Goal: Navigation & Orientation: Find specific page/section

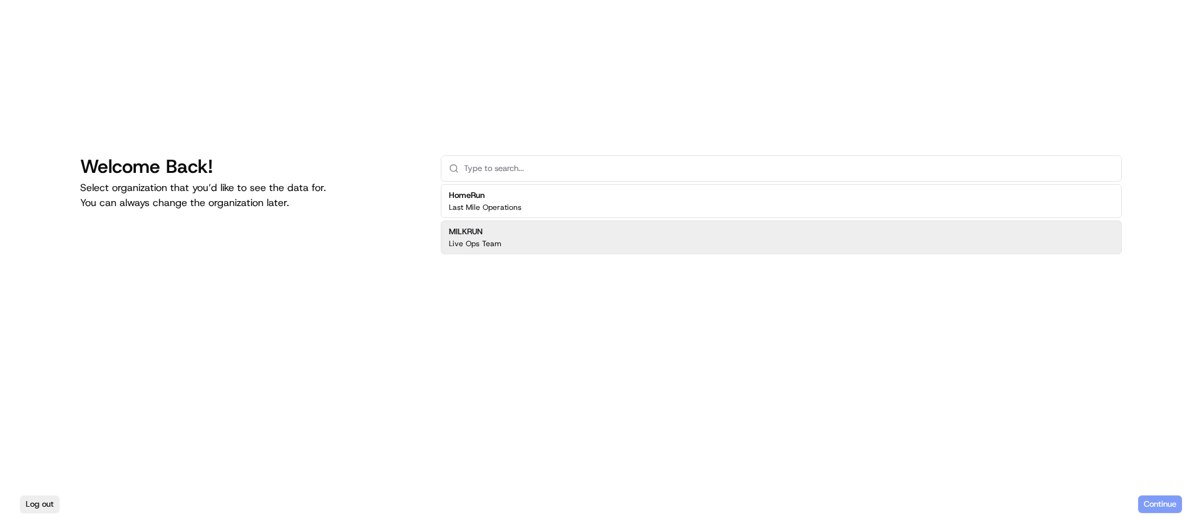
click at [461, 237] on div "MILKRUN Live Ops Team" at bounding box center [475, 237] width 53 height 23
click at [1157, 502] on button "Continue" at bounding box center [1160, 504] width 44 height 18
